Goal: Information Seeking & Learning: Learn about a topic

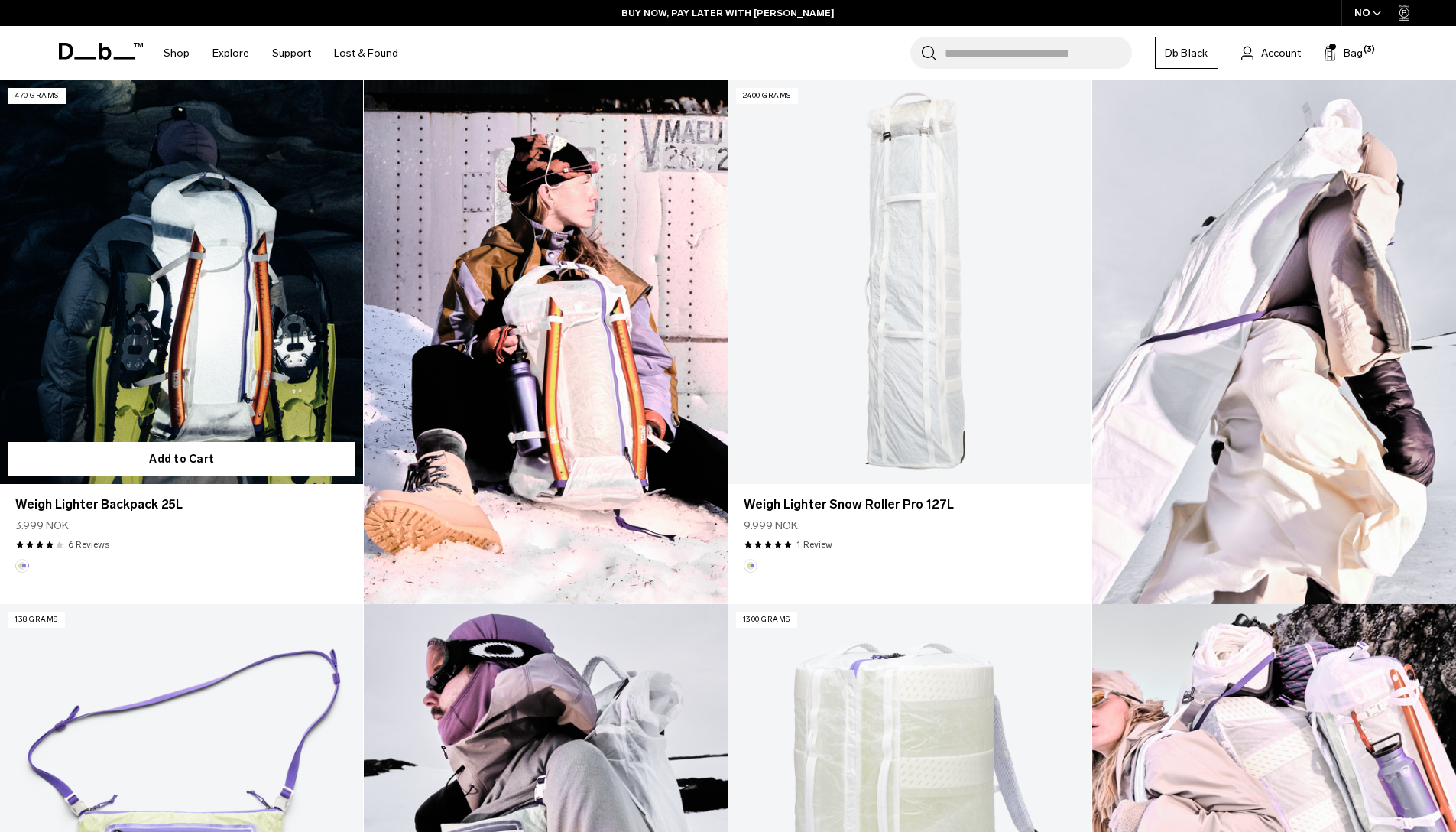
scroll to position [349, 0]
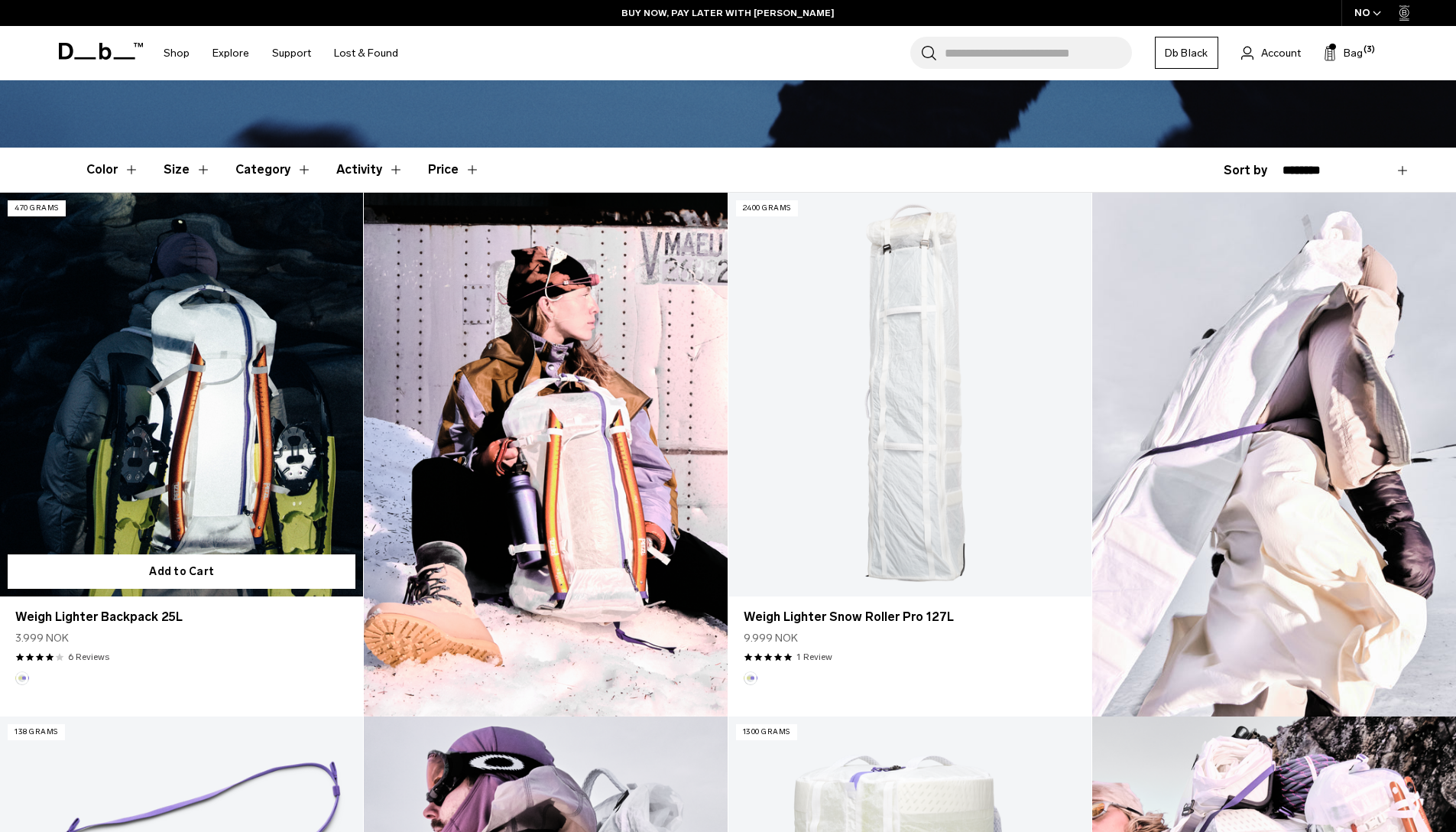
click at [192, 415] on link "Weigh Lighter Backpack 25L" at bounding box center [181, 394] width 363 height 403
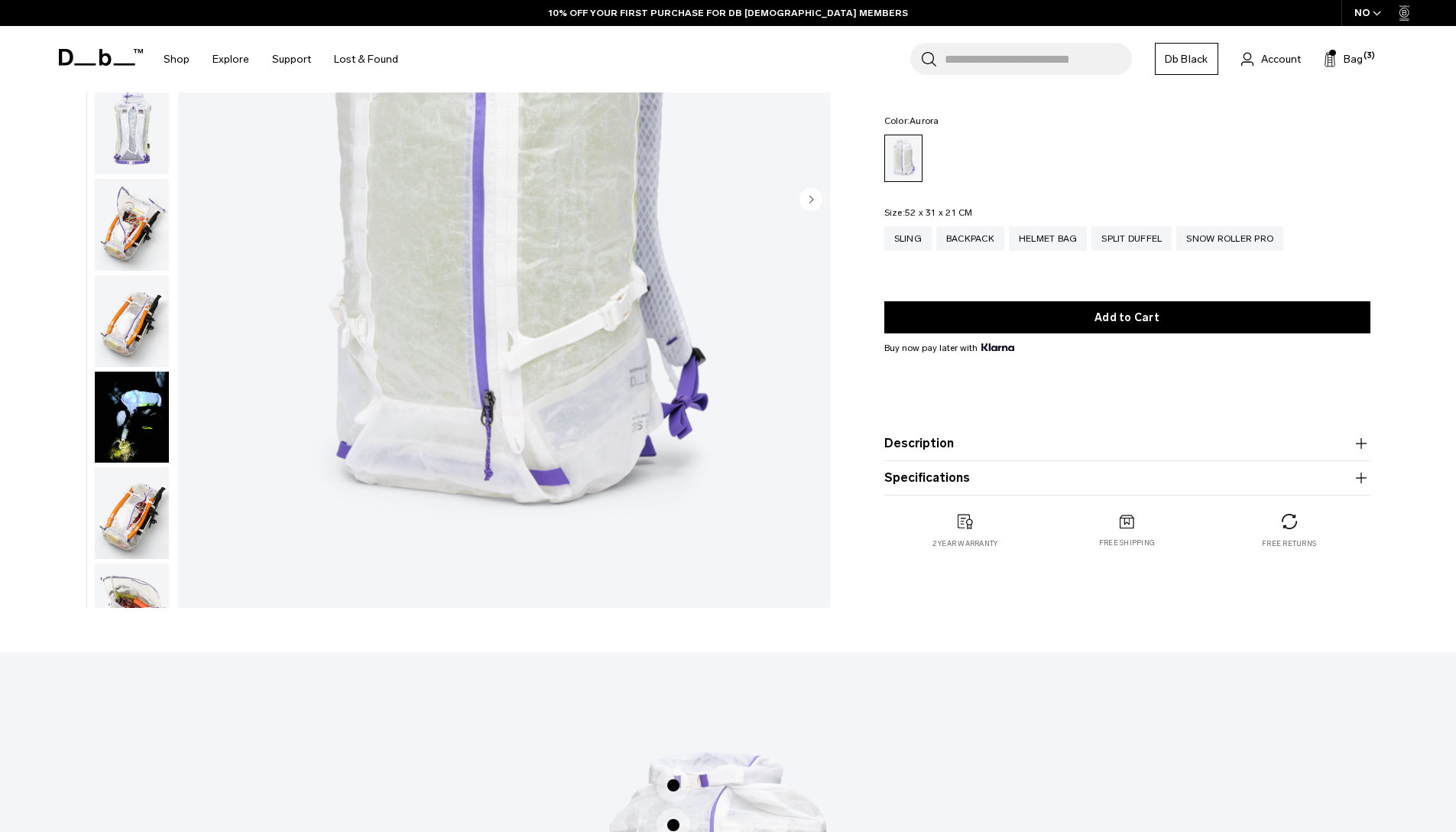
scroll to position [750, 0]
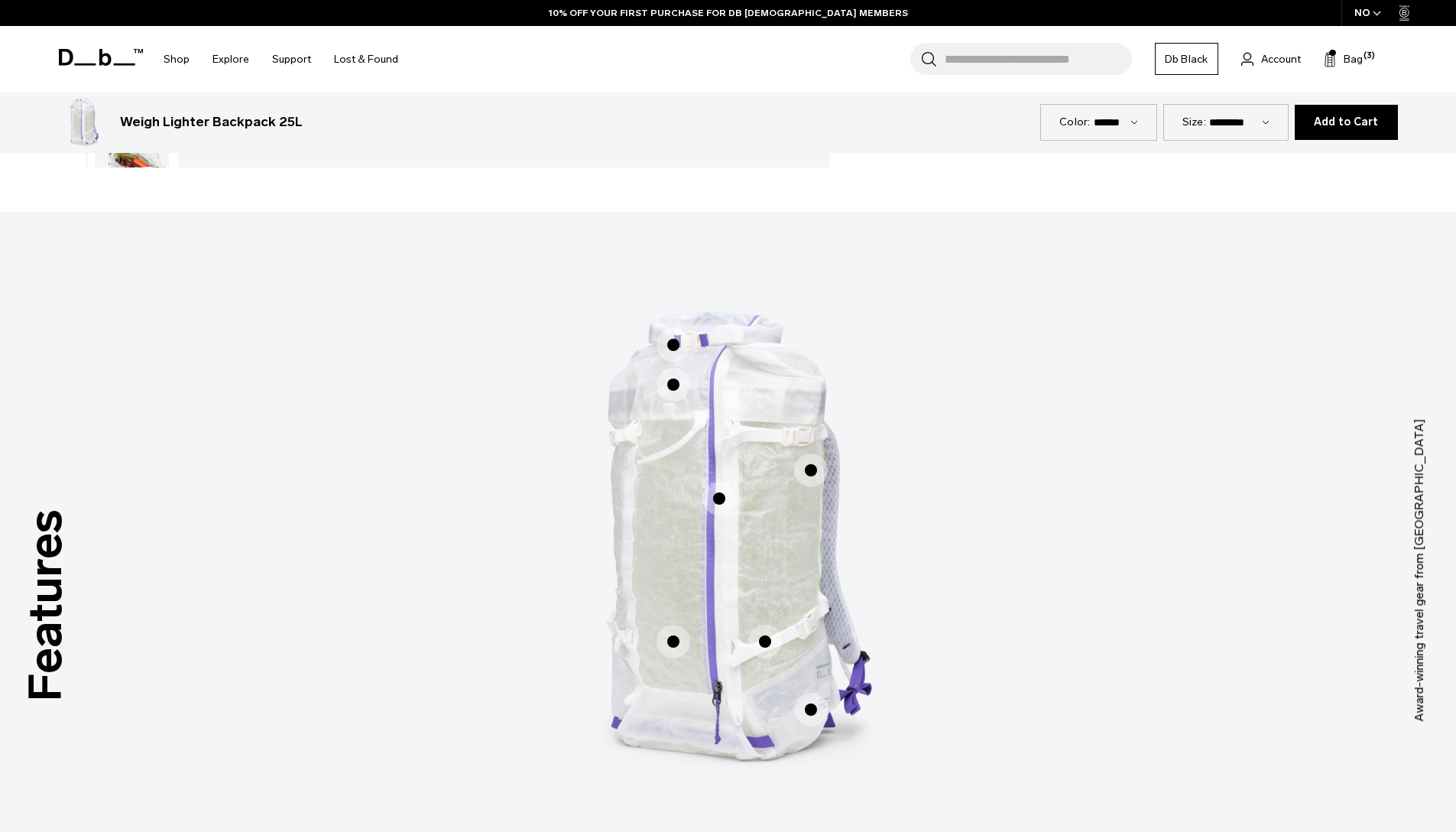
click at [719, 494] on span "1 / 3" at bounding box center [719, 498] width 34 height 34
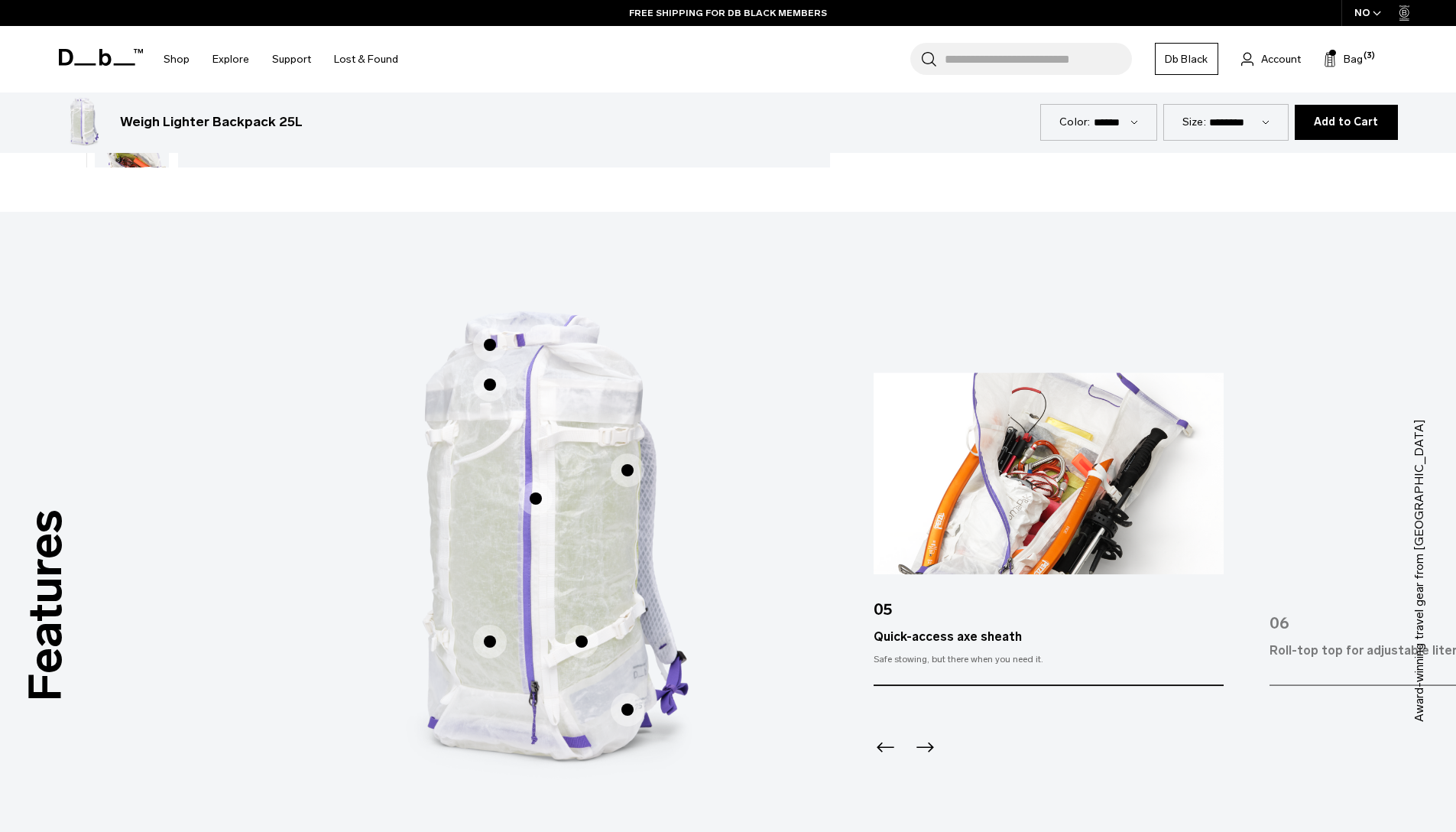
click at [622, 470] on span "1 / 3" at bounding box center [627, 470] width 34 height 34
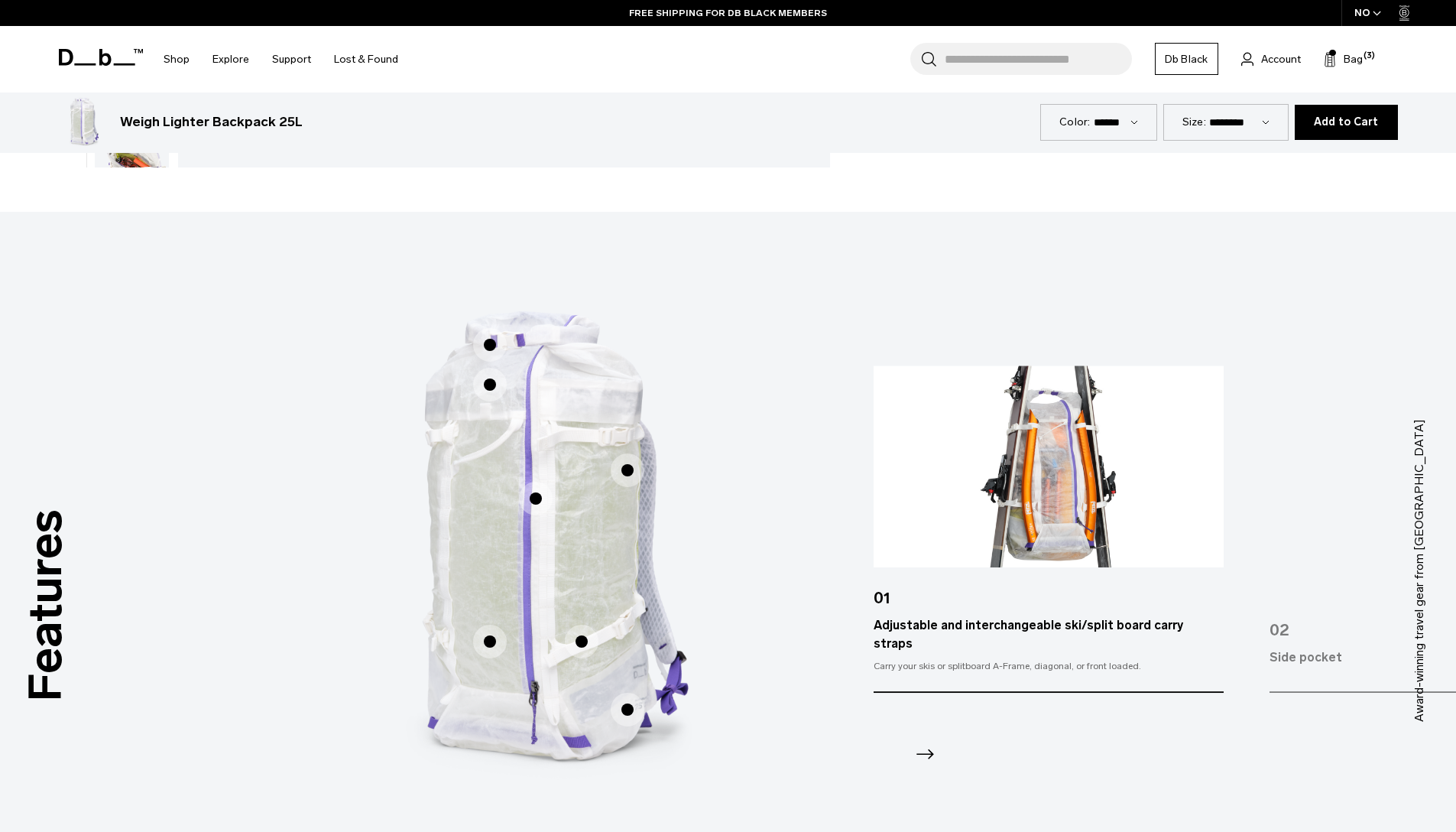
click at [578, 637] on span "1 / 3" at bounding box center [581, 641] width 34 height 34
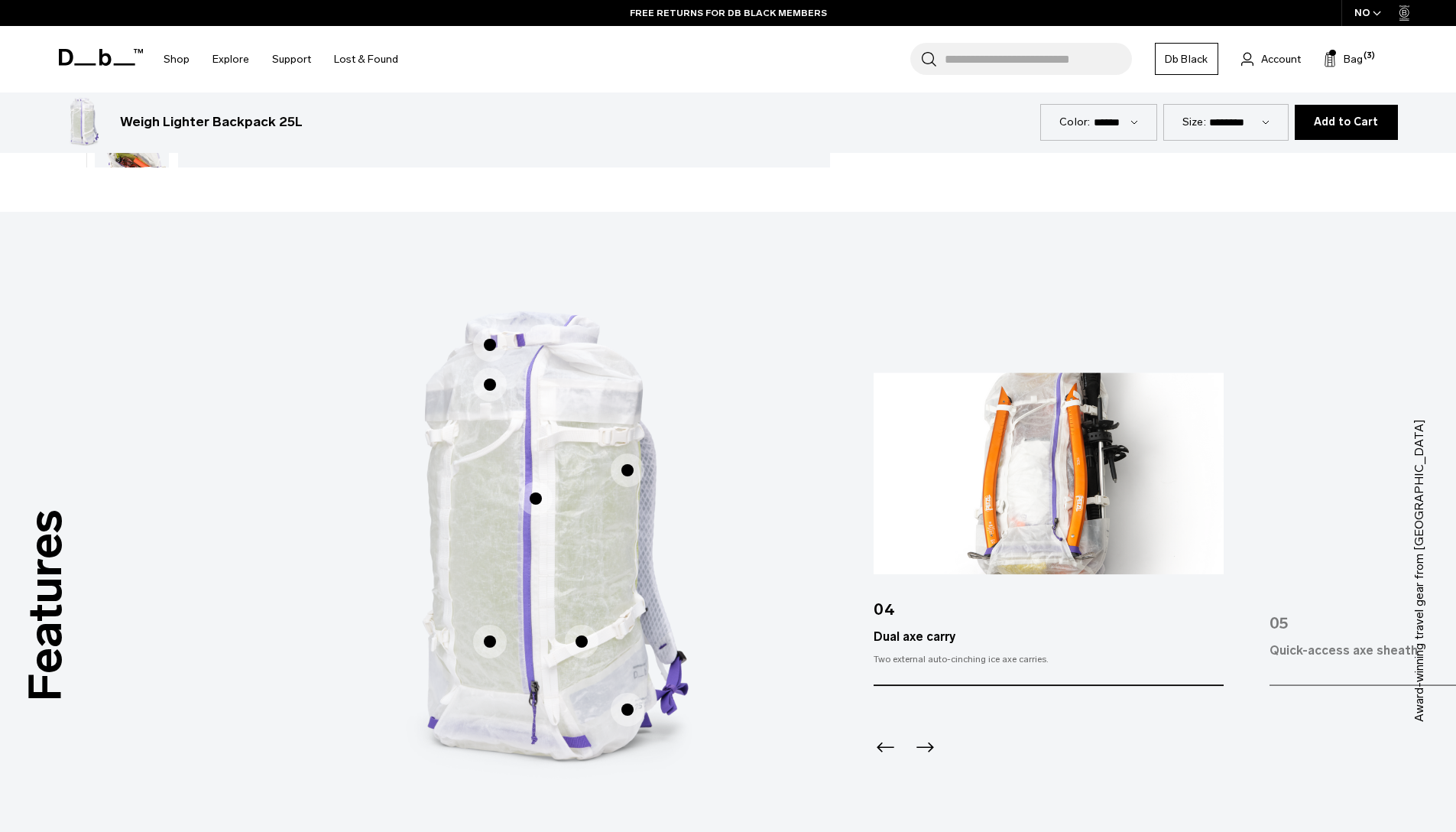
click at [481, 641] on span "1 / 3" at bounding box center [489, 641] width 34 height 34
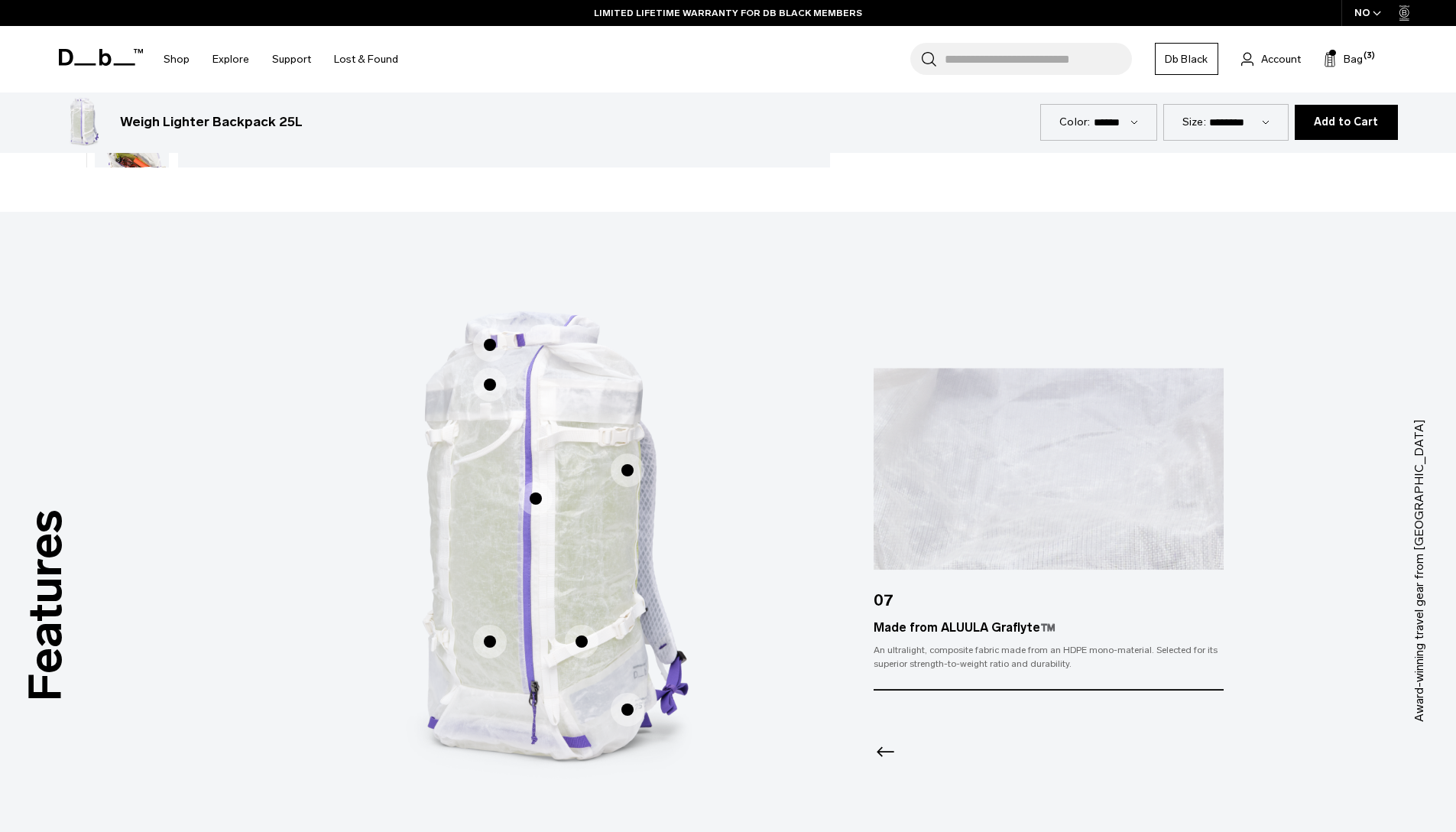
click at [495, 386] on span "1 / 3" at bounding box center [489, 384] width 34 height 34
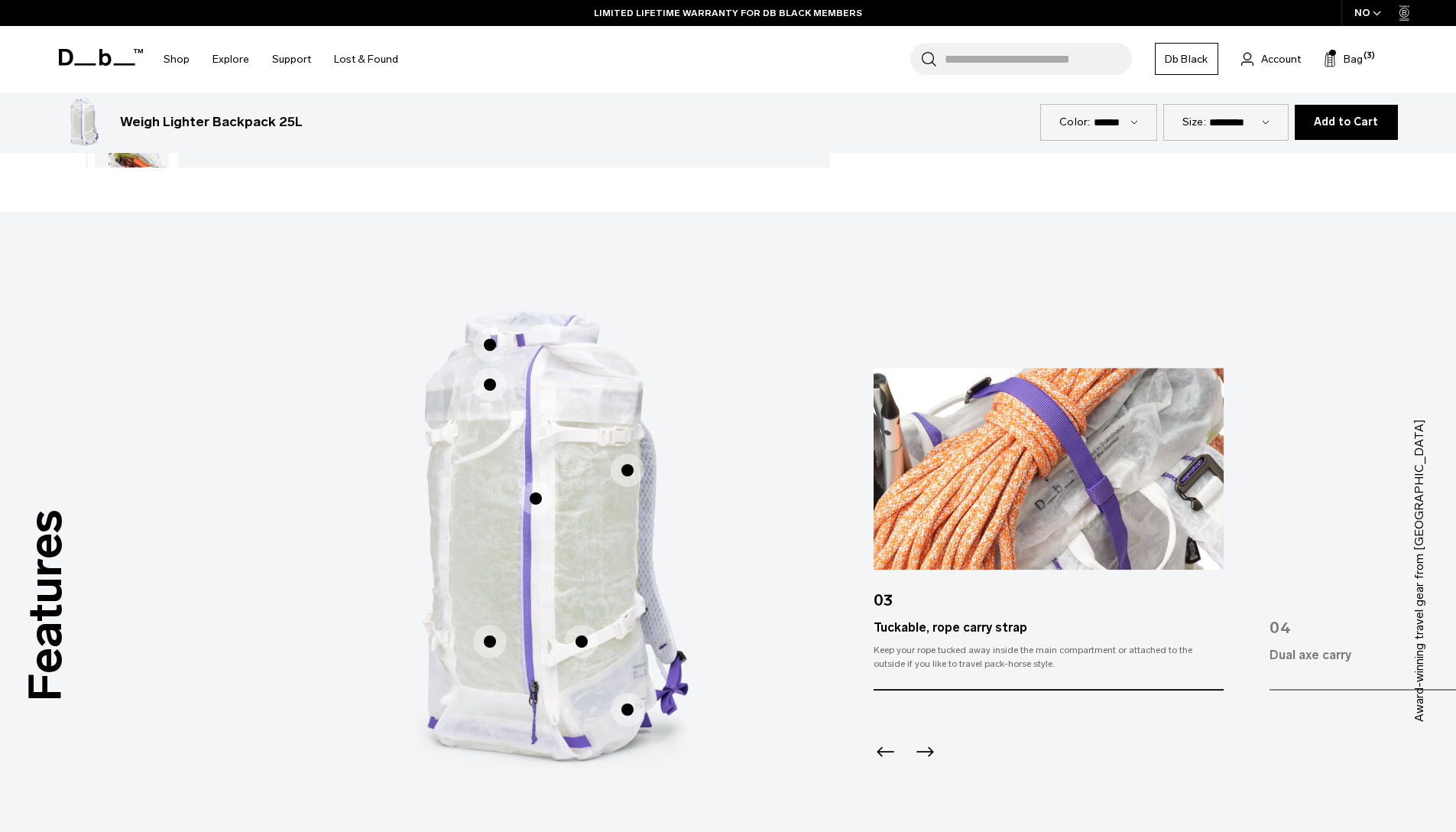
click at [487, 646] on span "1 / 3" at bounding box center [489, 641] width 34 height 34
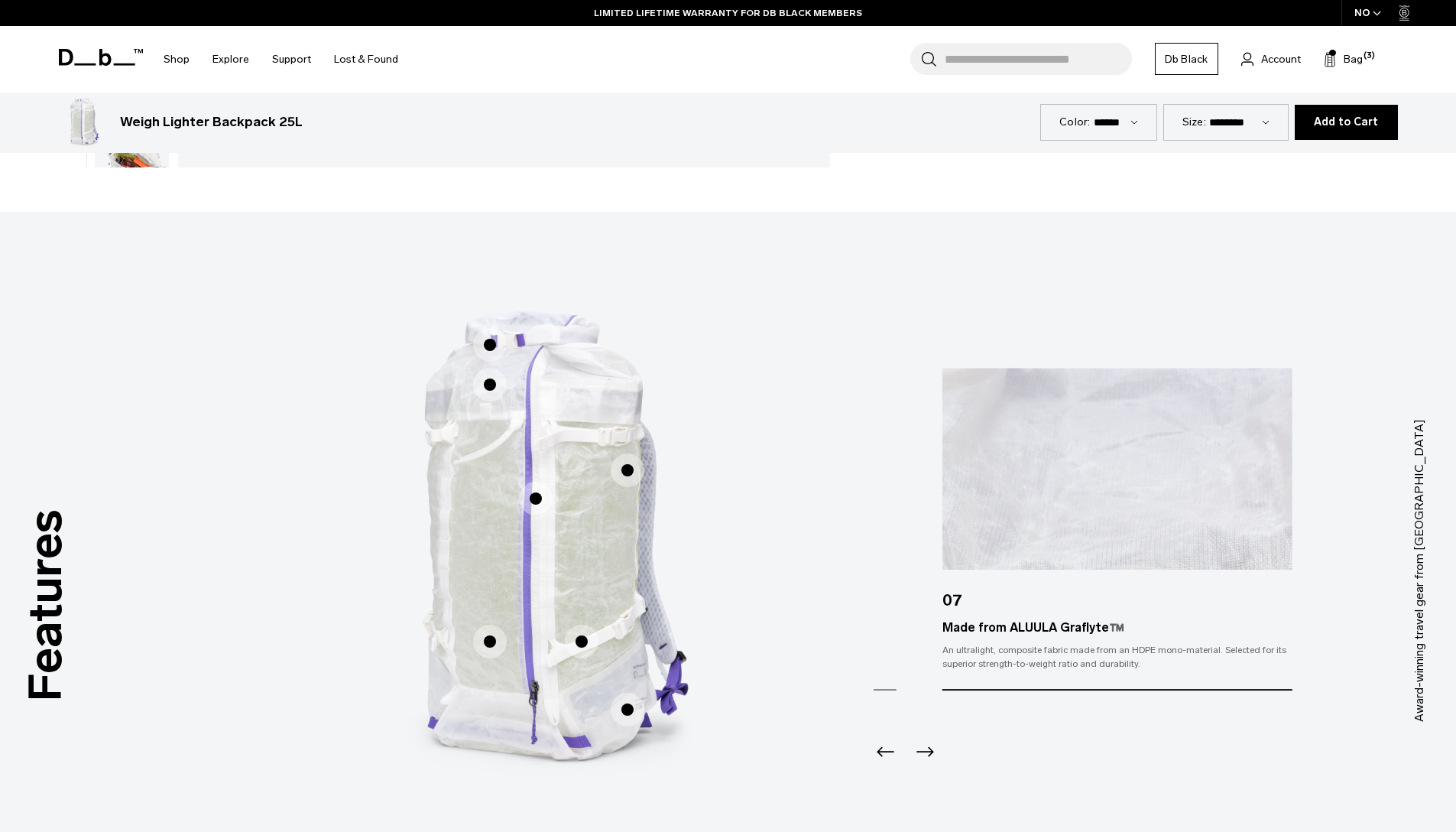
click at [1007, 627] on div "Made from ALUULA Graflyte™️" at bounding box center [1117, 627] width 350 height 18
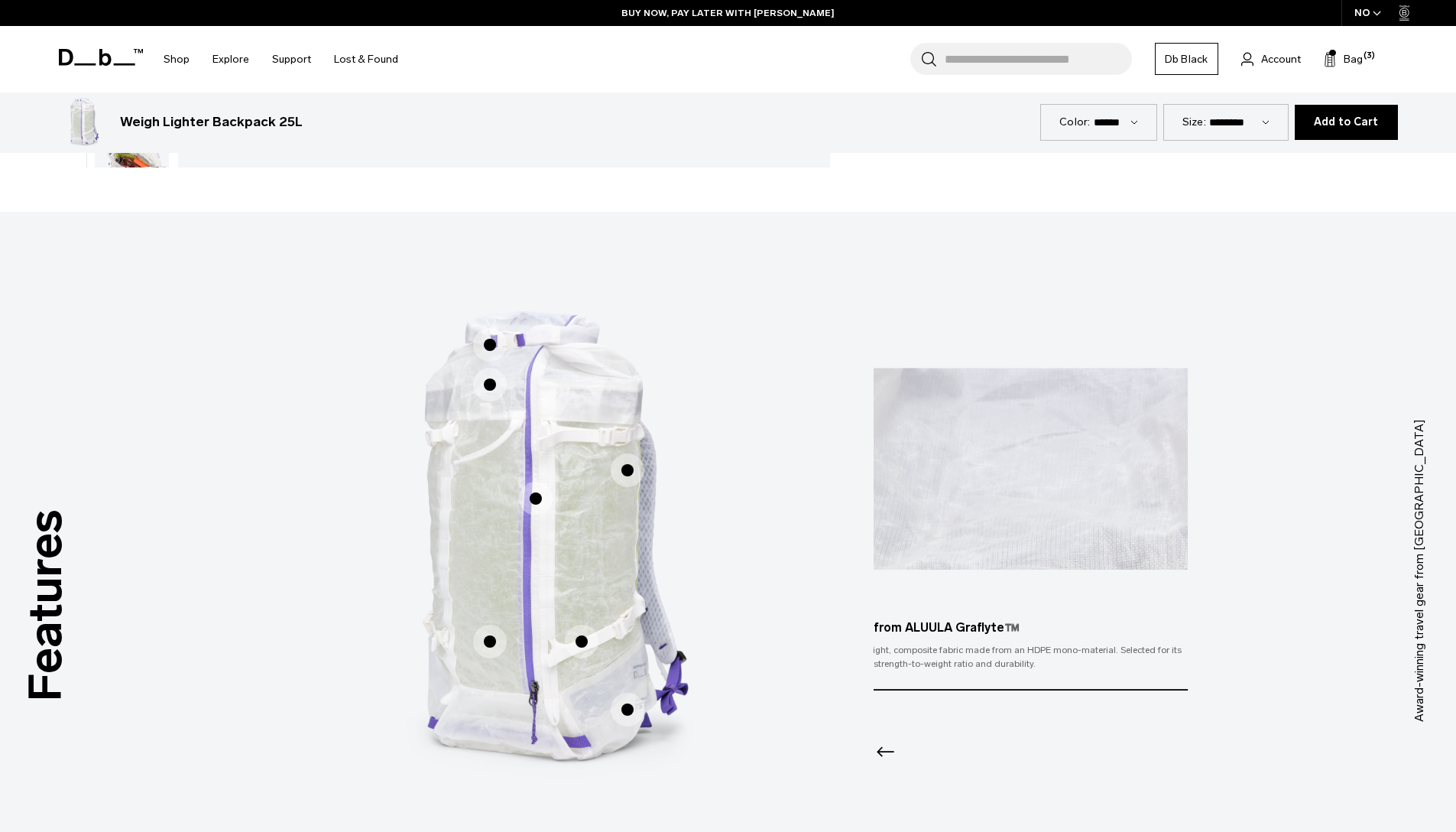
click at [962, 629] on div "Made from ALUULA Graflyte™️" at bounding box center [1013, 627] width 350 height 18
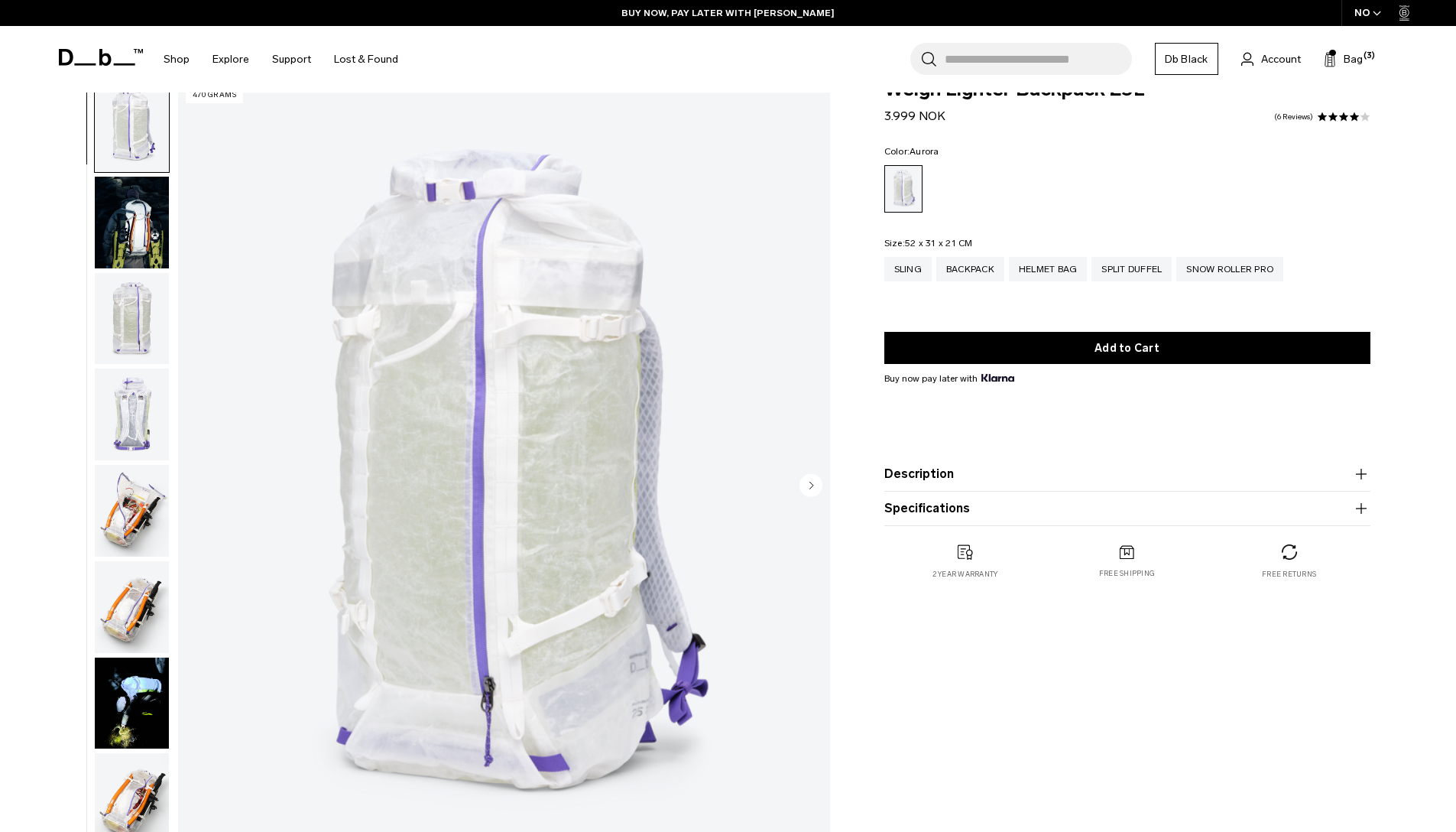
scroll to position [0, 0]
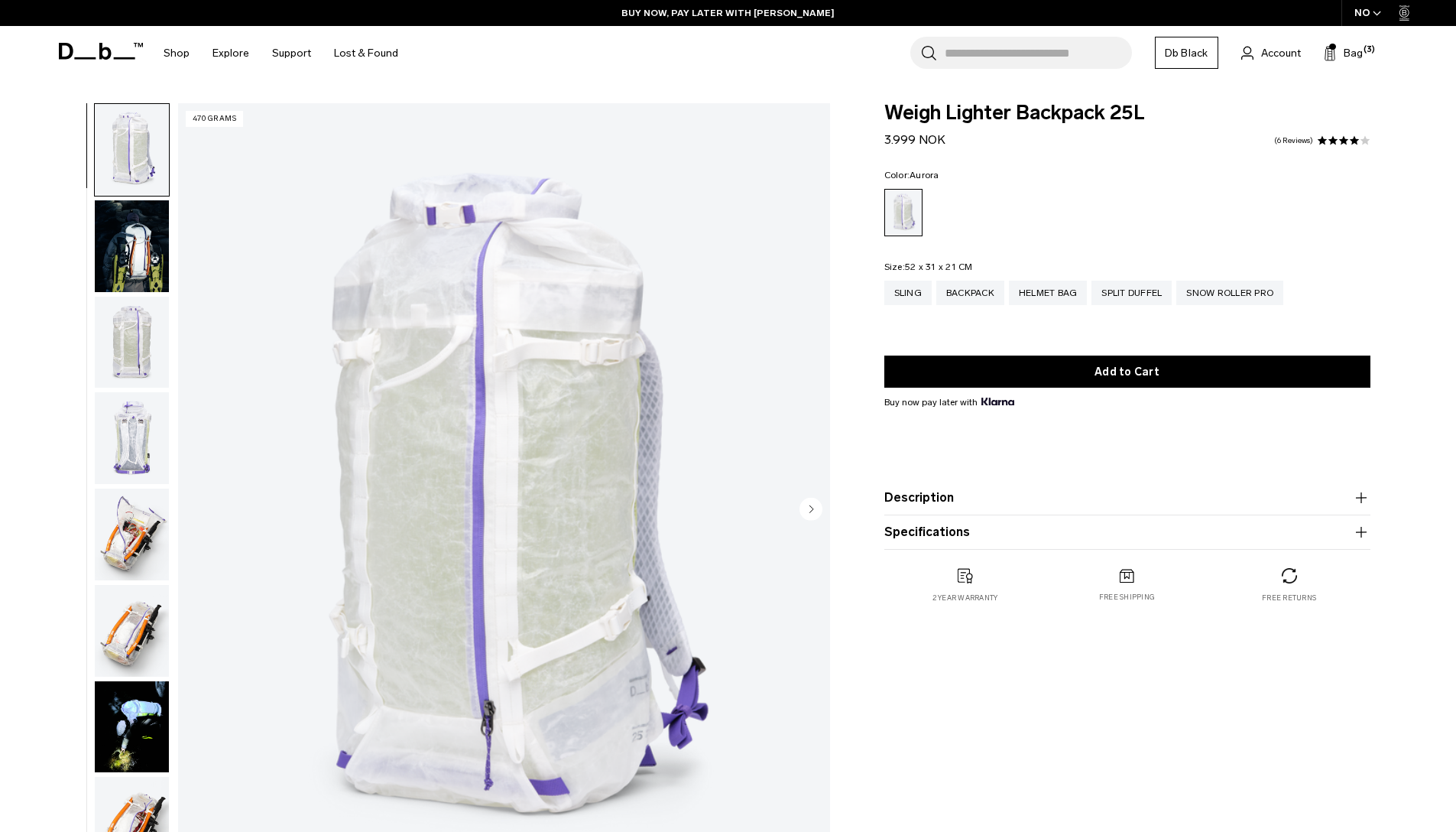
click at [930, 505] on button "Description" at bounding box center [1128, 498] width 486 height 18
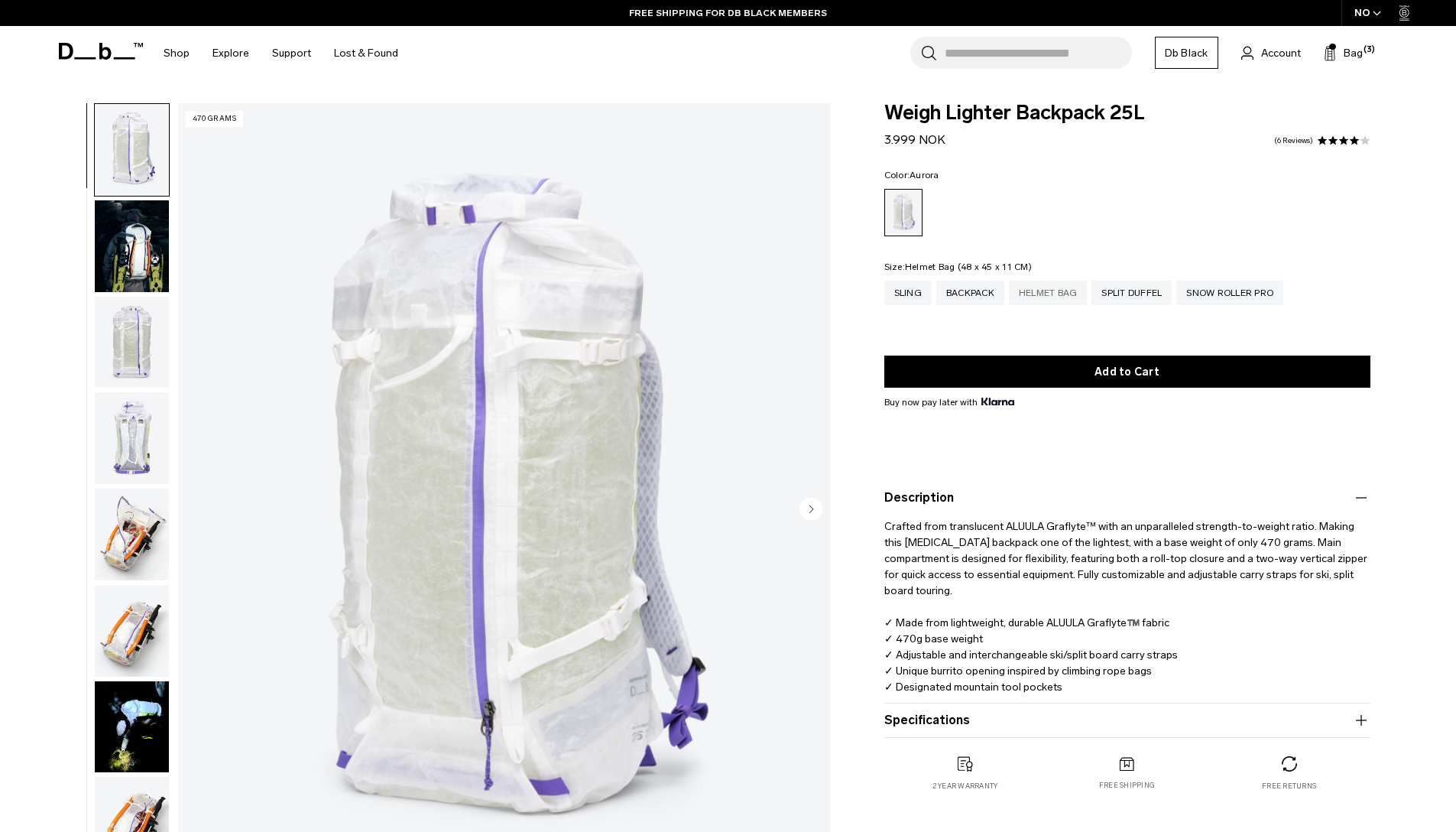
click at [1059, 290] on div "Helmet Bag" at bounding box center [1048, 293] width 79 height 25
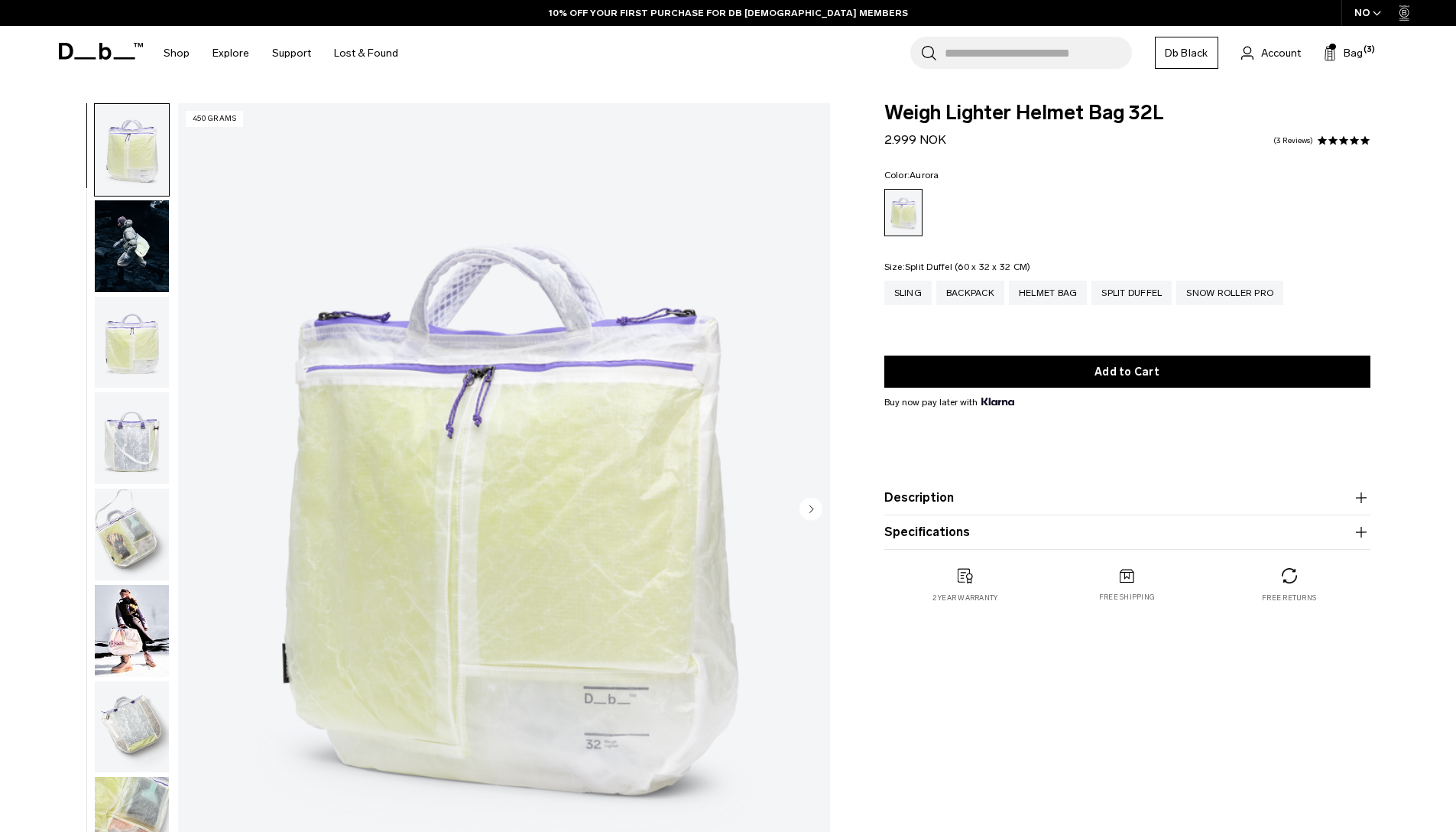
click at [1143, 290] on div "Split Duffel" at bounding box center [1132, 293] width 80 height 25
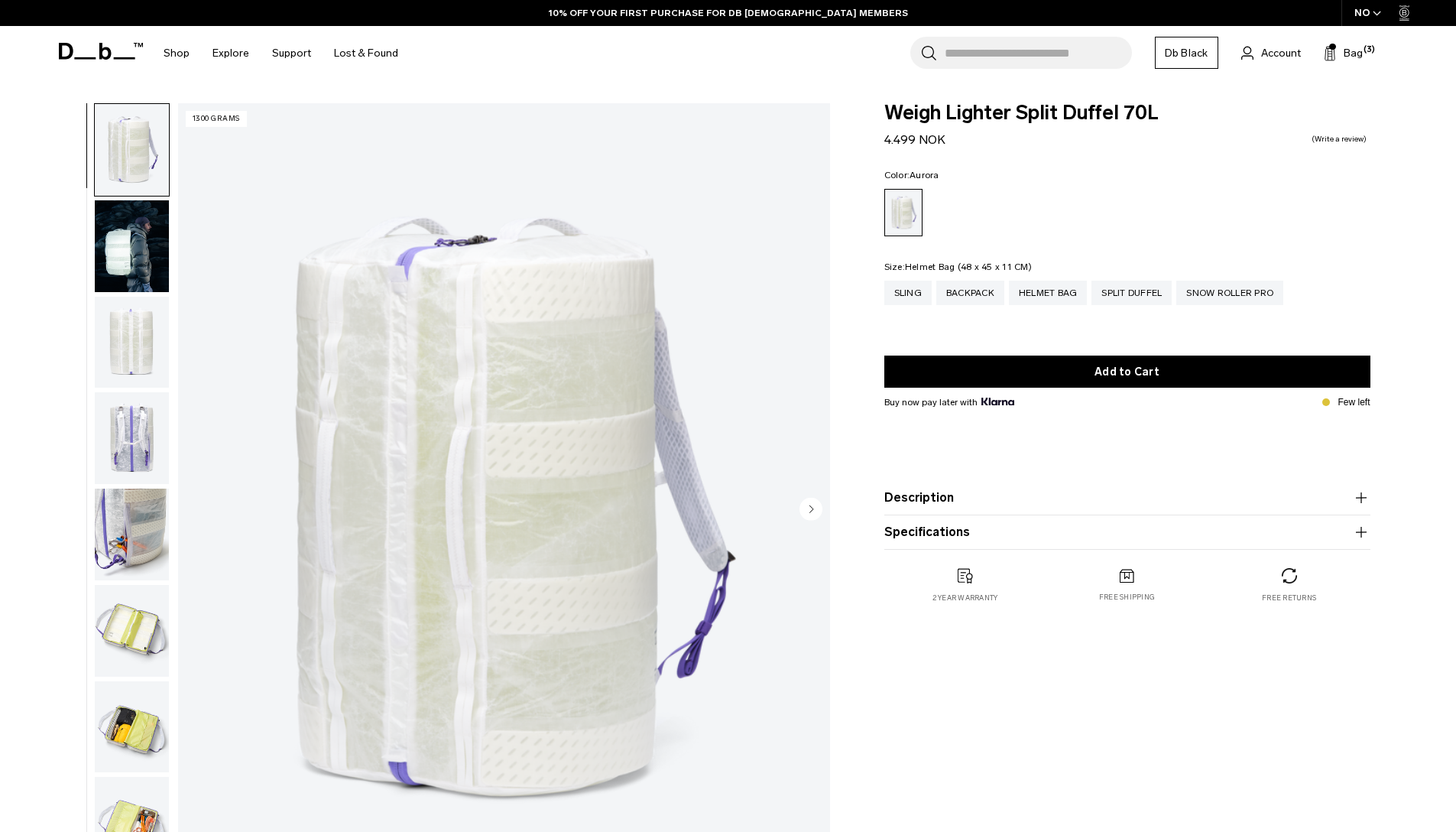
click at [1052, 294] on div "Helmet Bag" at bounding box center [1048, 293] width 79 height 25
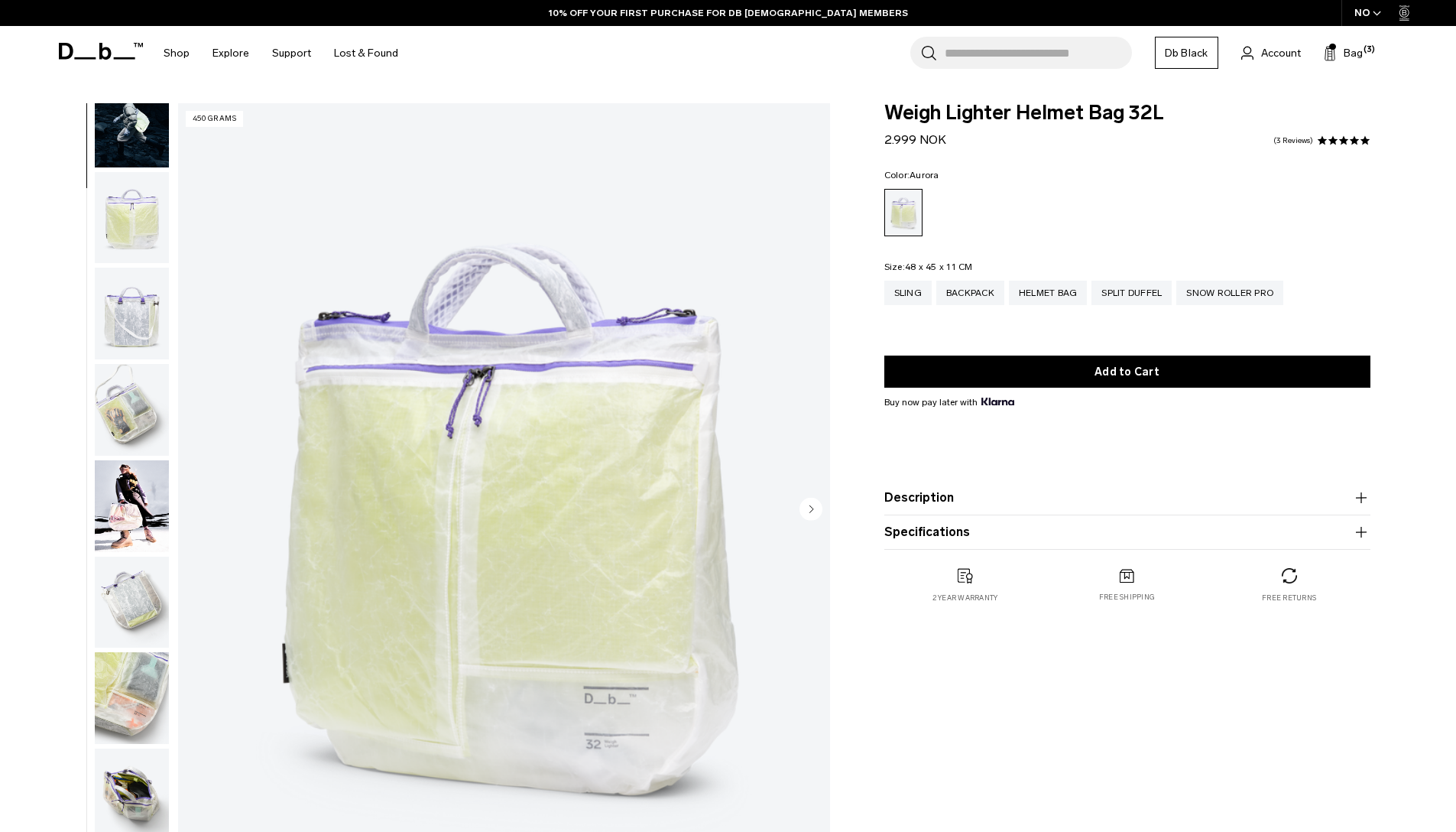
click at [126, 792] on img "button" at bounding box center [131, 794] width 74 height 92
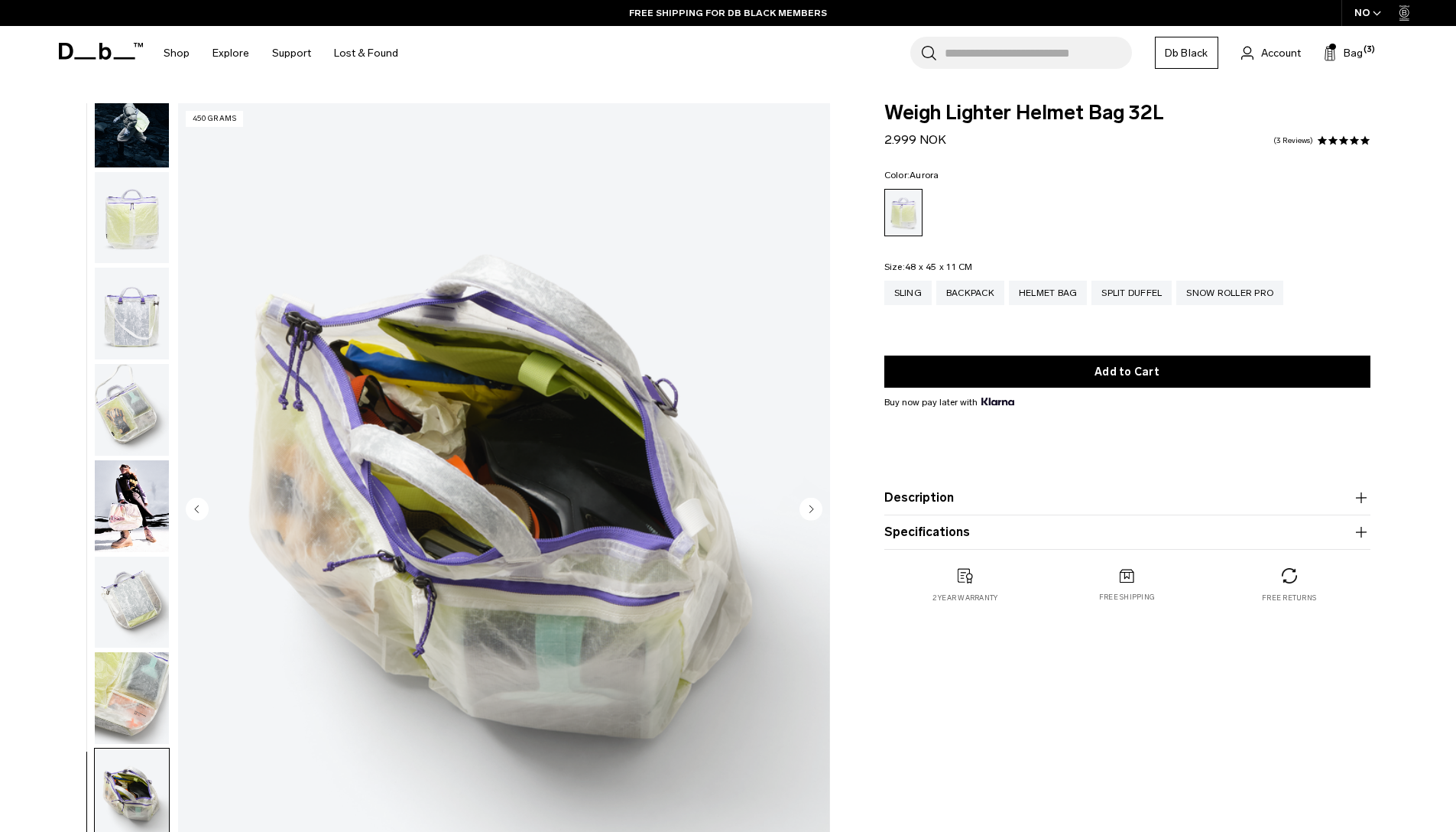
scroll to position [145, 0]
